Goal: Navigation & Orientation: Find specific page/section

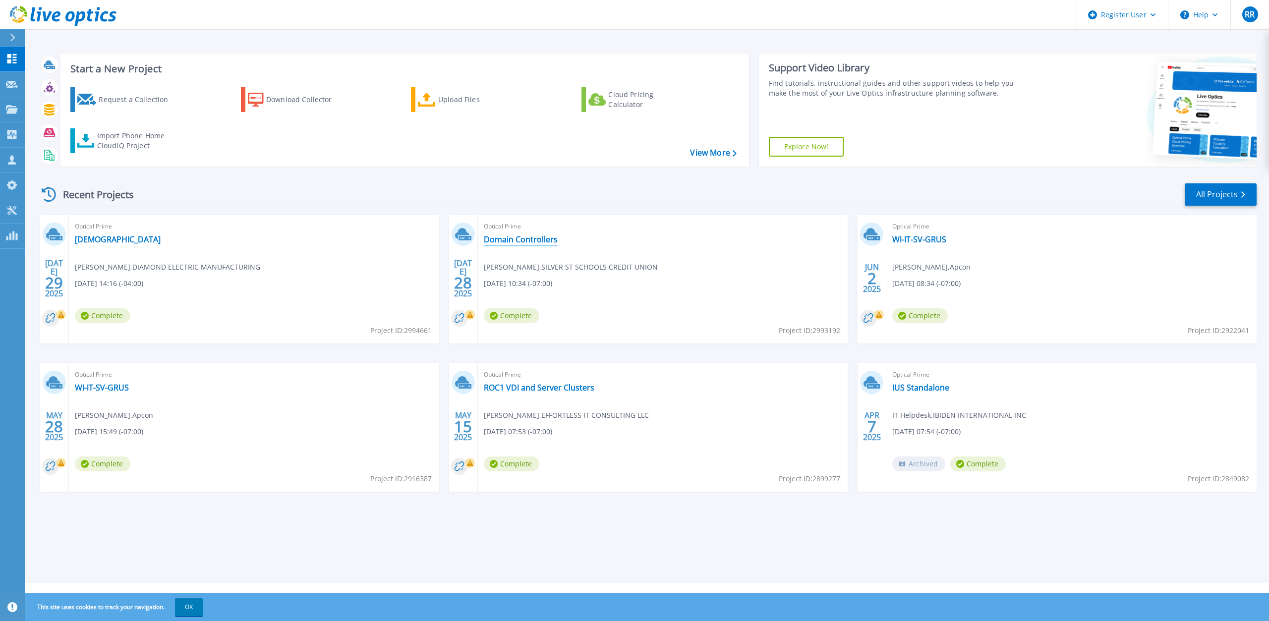
click at [515, 239] on link "Domain Controllers" at bounding box center [521, 239] width 74 height 10
